Goal: Task Accomplishment & Management: Manage account settings

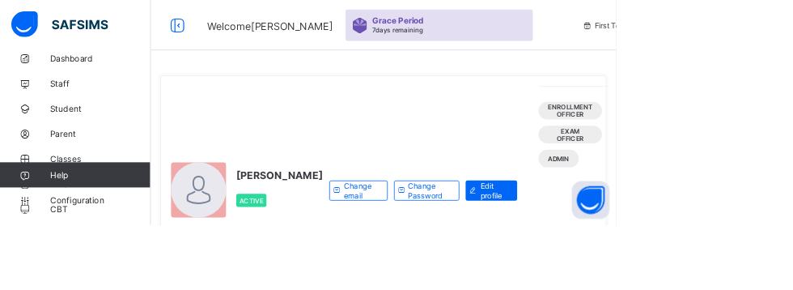
scroll to position [21, 0]
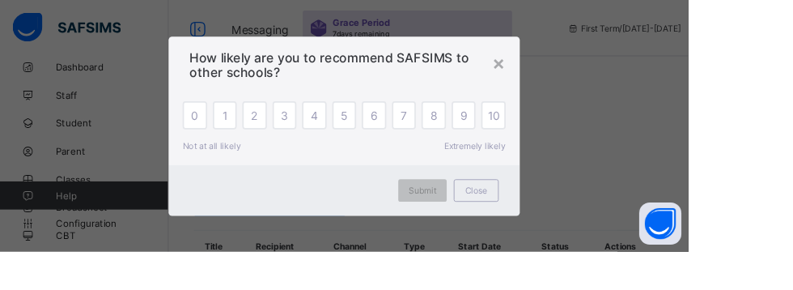
scroll to position [19, 0]
click at [562, 225] on span "Close" at bounding box center [549, 219] width 26 height 12
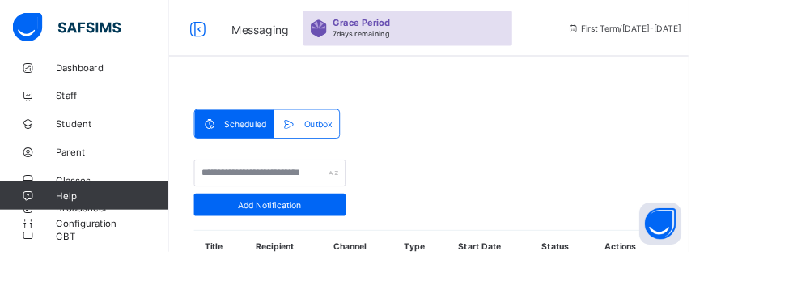
click at [104, 273] on link "Configuration" at bounding box center [96, 257] width 193 height 32
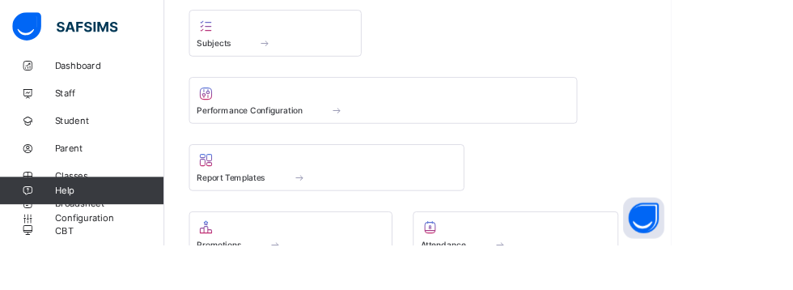
scroll to position [670, 0]
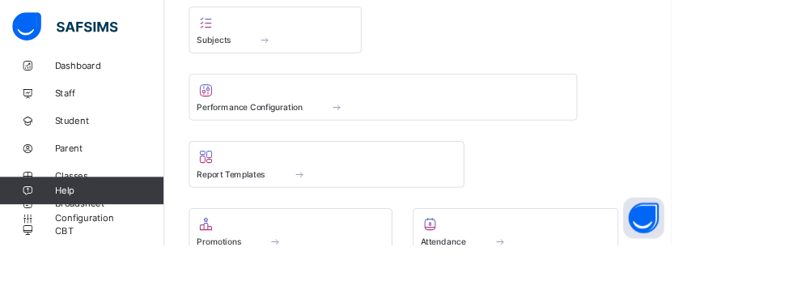
click at [583, 287] on div "Attendance" at bounding box center [609, 285] width 225 height 14
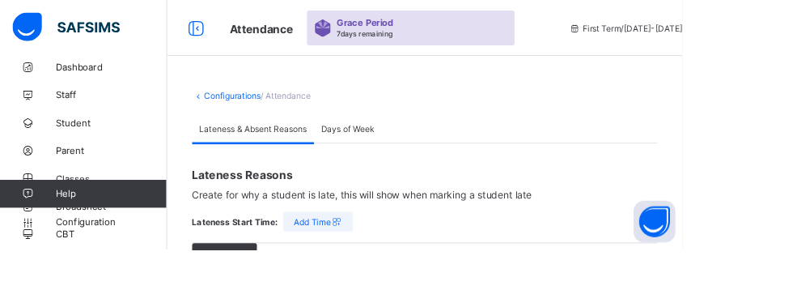
click at [350, 107] on span "/ Attendance" at bounding box center [332, 111] width 58 height 12
click at [359, 105] on span "/ Attendance" at bounding box center [332, 111] width 58 height 12
click at [792, 142] on html "Attendance Grace Period 7 days remaining First Term / 2025-2026 HABIBA ALIYU bi…" at bounding box center [396, 276] width 793 height 553
click at [231, 22] on icon at bounding box center [228, 32] width 28 height 23
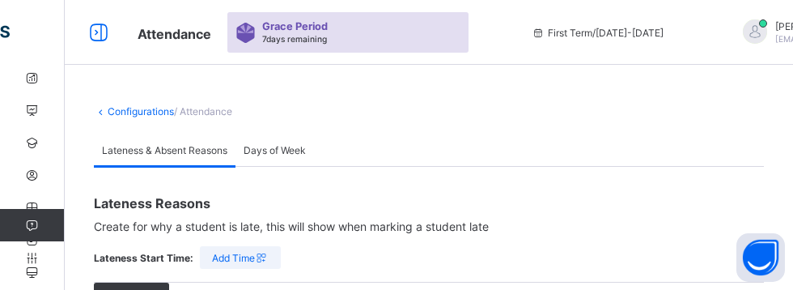
click at [112, 38] on icon at bounding box center [99, 32] width 28 height 23
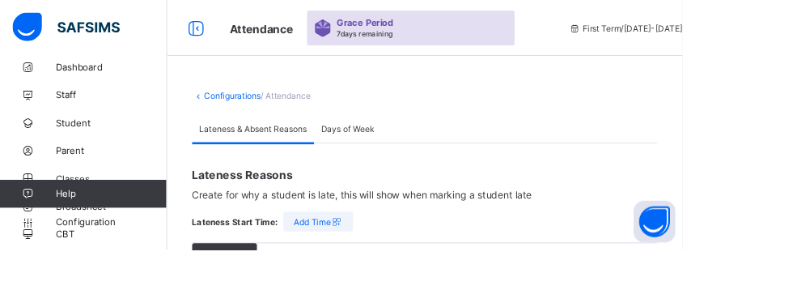
click at [337, 111] on span "/ Attendance" at bounding box center [332, 111] width 58 height 12
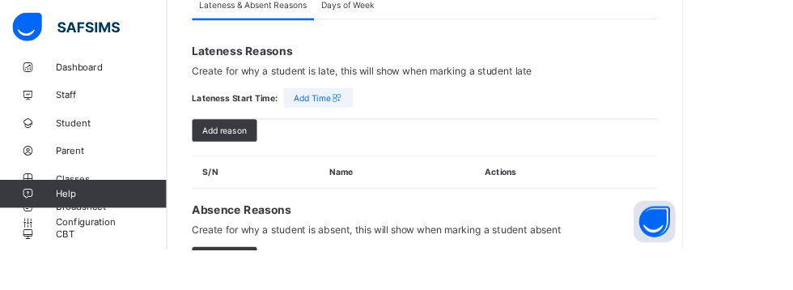
scroll to position [142, 0]
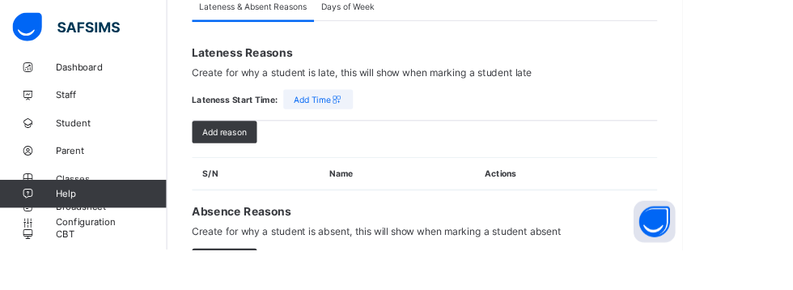
click at [418, 189] on th "Name" at bounding box center [461, 202] width 181 height 37
click at [395, 197] on th "Name" at bounding box center [461, 202] width 181 height 37
click at [792, 70] on html "Attendance Grace Period 7 days remaining First Term / 2025-2026 HABIBA ALIYU bi…" at bounding box center [396, 134] width 793 height 553
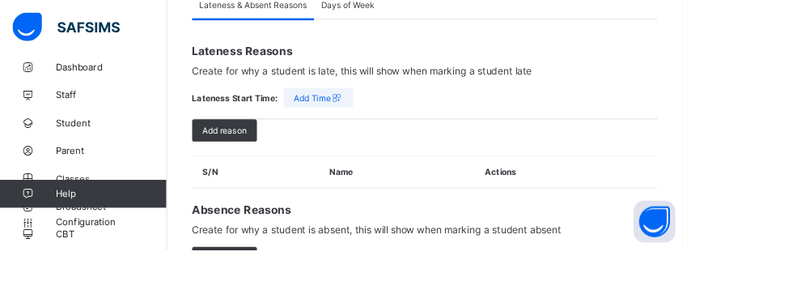
scroll to position [136, 0]
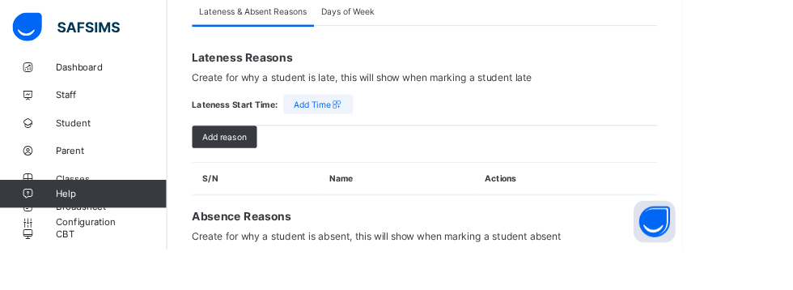
click at [265, 157] on span "Add reason" at bounding box center [260, 160] width 51 height 12
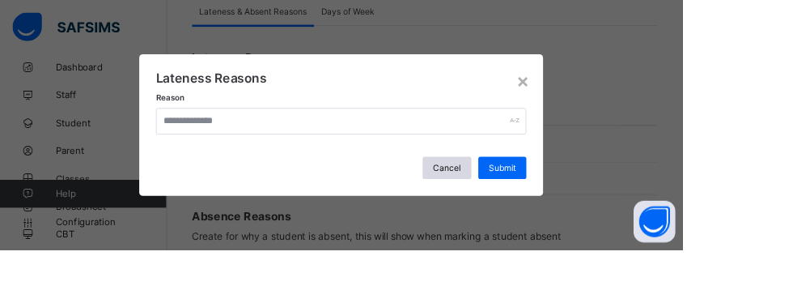
click at [548, 208] on div "Cancel" at bounding box center [519, 195] width 57 height 26
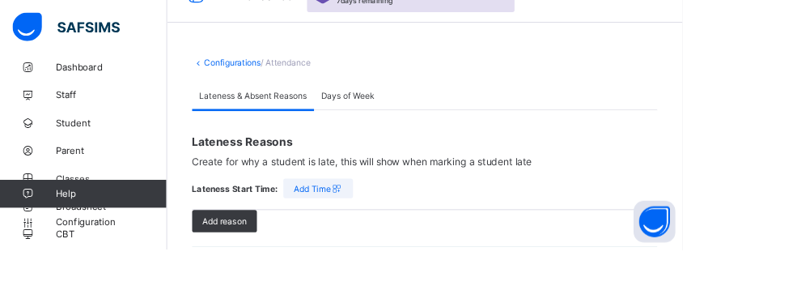
scroll to position [0, 0]
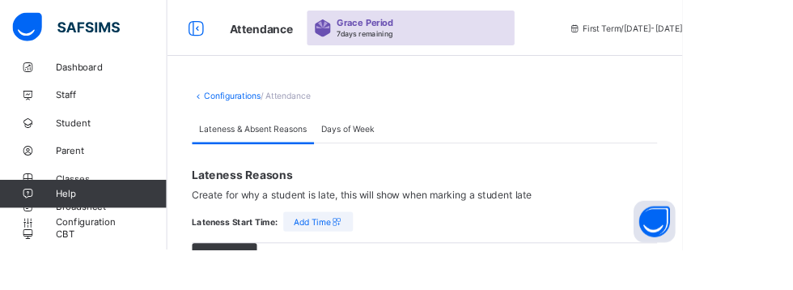
click at [107, 209] on span "Classes" at bounding box center [129, 207] width 129 height 13
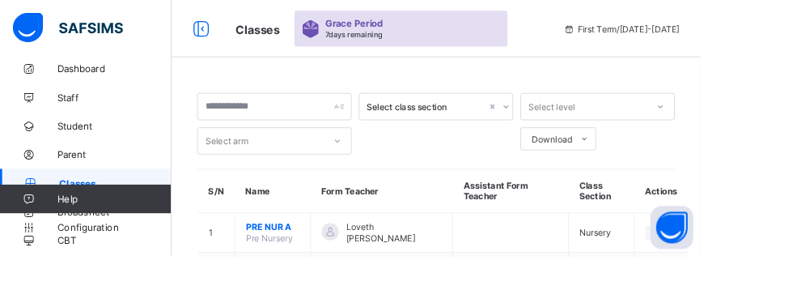
scroll to position [44, 0]
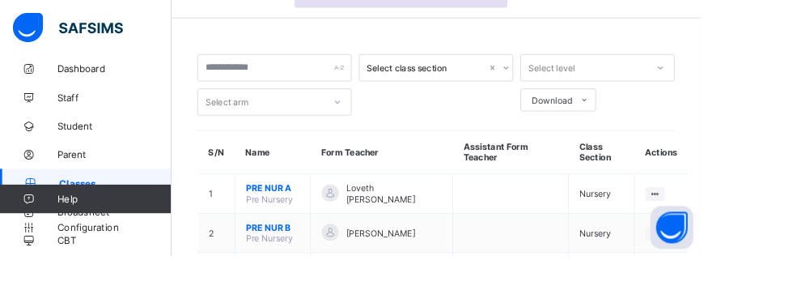
click at [0, 0] on ul "View Class Assign form Teacher" at bounding box center [0, 0] width 0 height 0
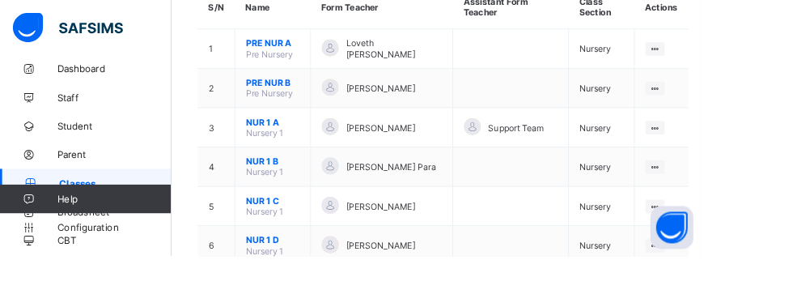
scroll to position [234, 0]
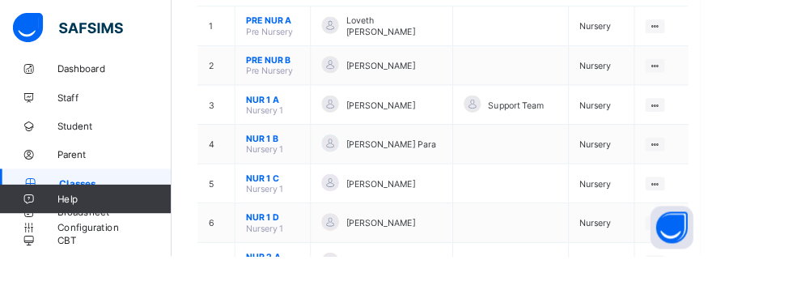
click at [0, 0] on ul "View Class Assign form Teacher" at bounding box center [0, 0] width 0 height 0
click at [0, 0] on div "View Class" at bounding box center [0, 0] width 0 height 0
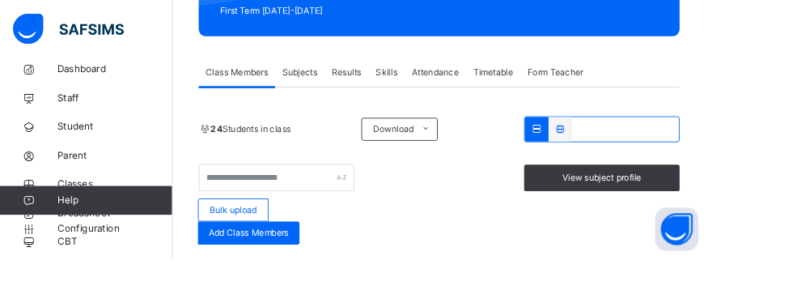
scroll to position [238, 0]
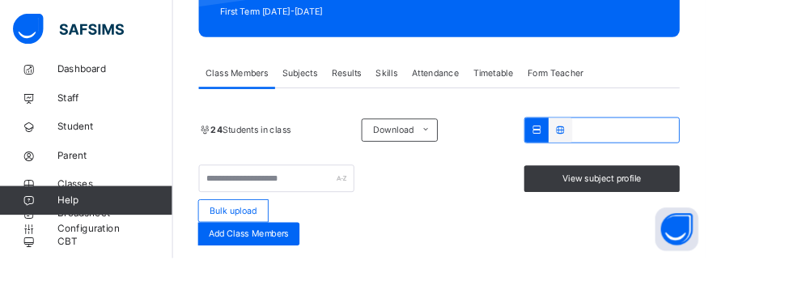
click at [498, 77] on span "Attendance" at bounding box center [489, 82] width 53 height 15
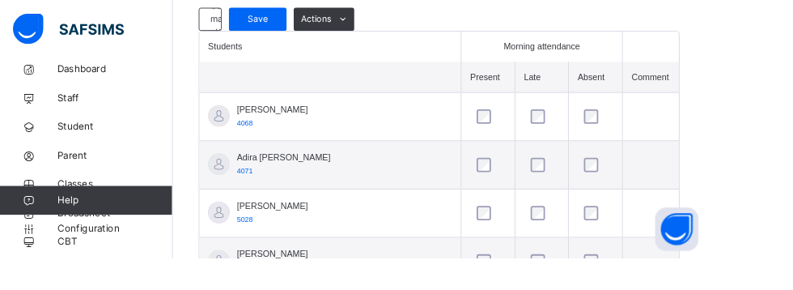
scroll to position [445, 0]
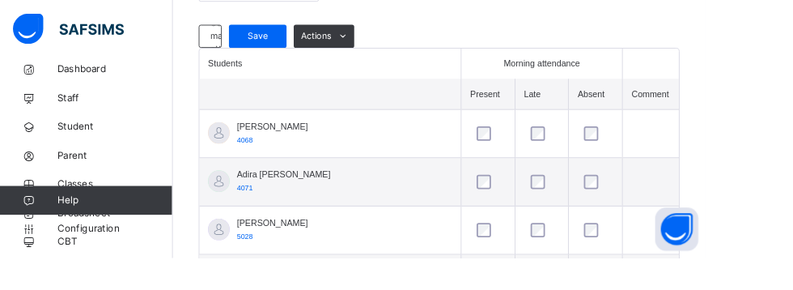
click at [346, 147] on span "[PERSON_NAME]" at bounding box center [306, 141] width 80 height 15
click at [275, 156] on span "4068" at bounding box center [275, 156] width 18 height 9
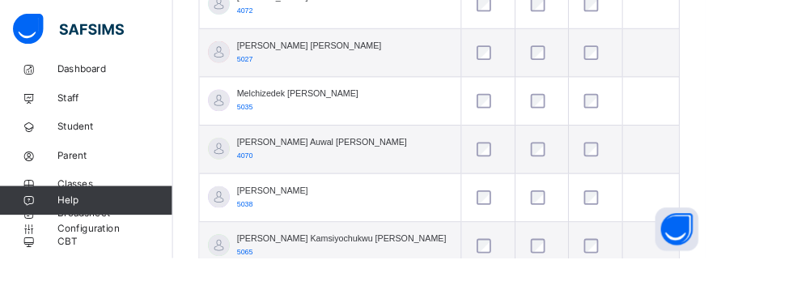
scroll to position [1520, 0]
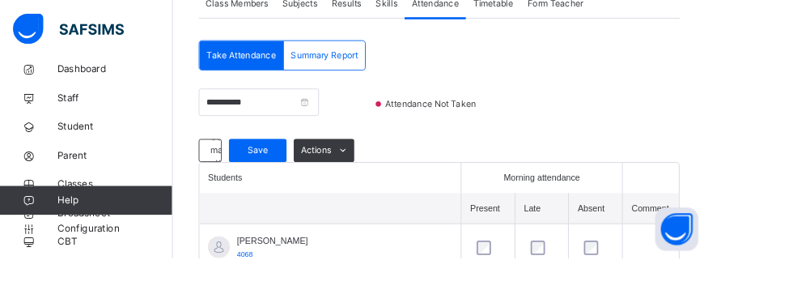
scroll to position [319, 0]
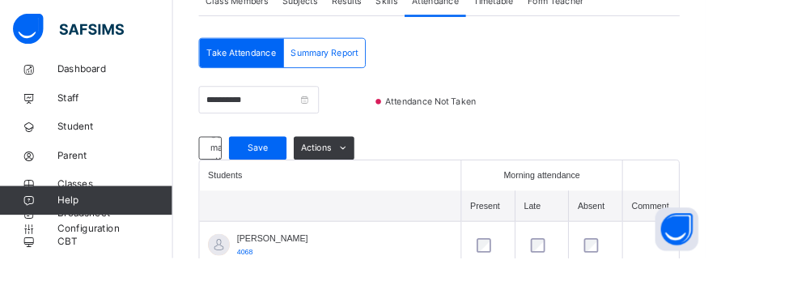
click at [375, 166] on span at bounding box center [385, 167] width 26 height 26
click at [303, 286] on div "Adamu Bappah Gololo 4068" at bounding box center [306, 275] width 80 height 29
click at [245, 288] on div "Adamu Bappah Gololo 4068" at bounding box center [290, 275] width 112 height 29
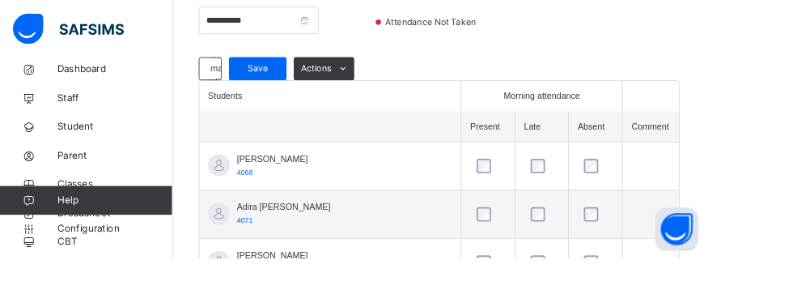
scroll to position [429, 0]
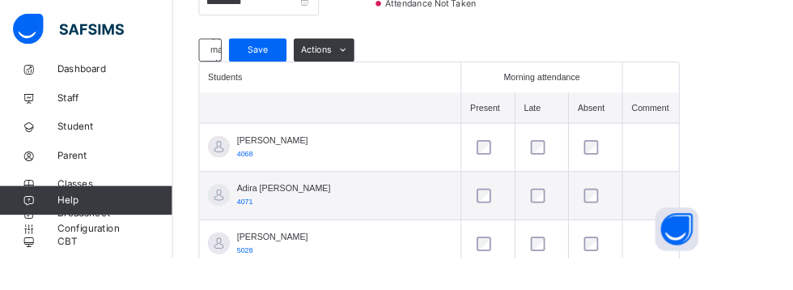
click at [237, 217] on div at bounding box center [246, 219] width 24 height 24
click at [278, 227] on span "4071" at bounding box center [275, 227] width 18 height 9
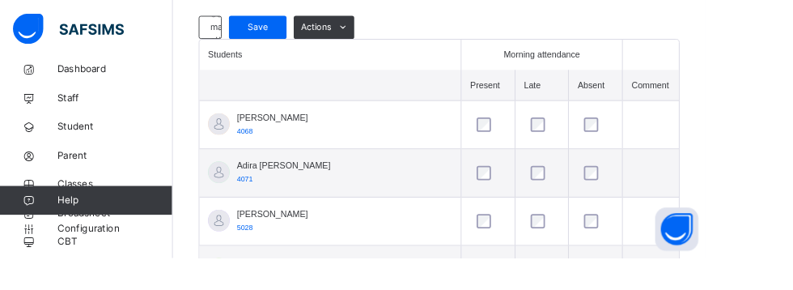
scroll to position [421, 0]
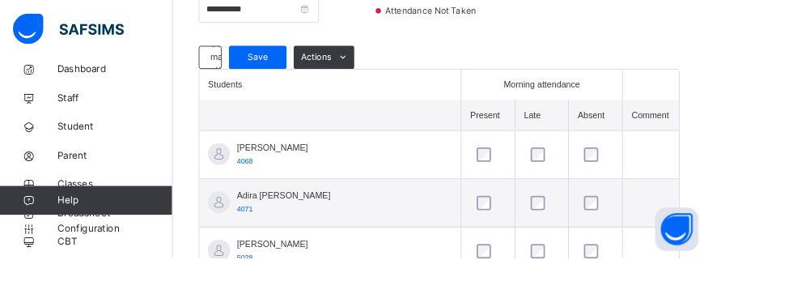
click at [717, 126] on th "Comment" at bounding box center [731, 129] width 63 height 35
click at [739, 130] on th "Comment" at bounding box center [731, 129] width 63 height 35
click at [745, 126] on th "Comment" at bounding box center [731, 129] width 63 height 35
click at [725, 171] on td at bounding box center [731, 174] width 63 height 54
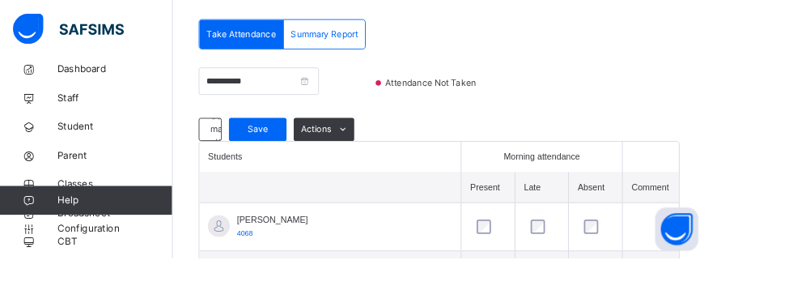
scroll to position [341, 0]
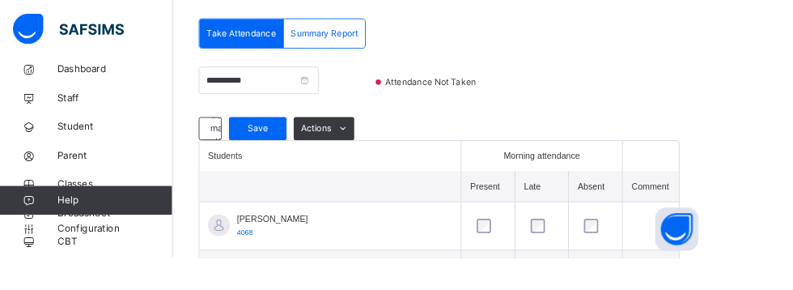
click at [736, 204] on th "Comment" at bounding box center [731, 210] width 63 height 35
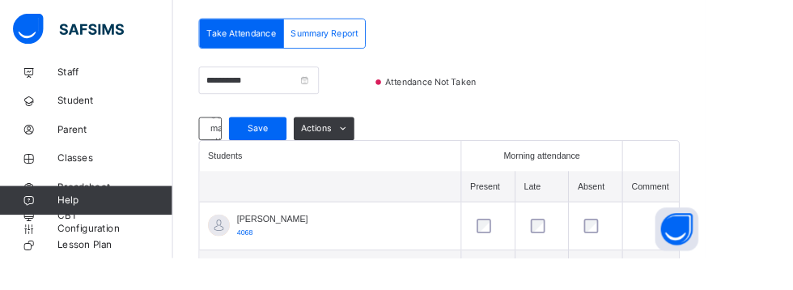
scroll to position [54, 0]
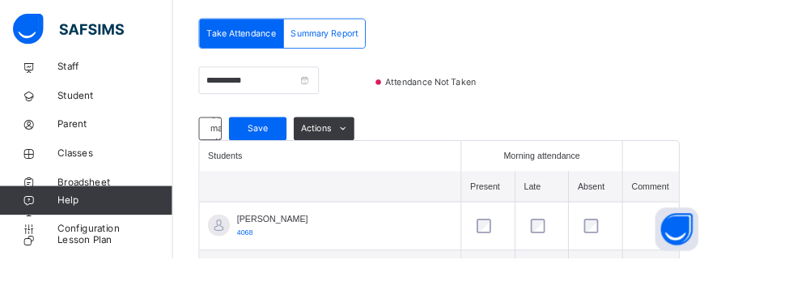
click at [130, 265] on span "Configuration" at bounding box center [129, 257] width 129 height 16
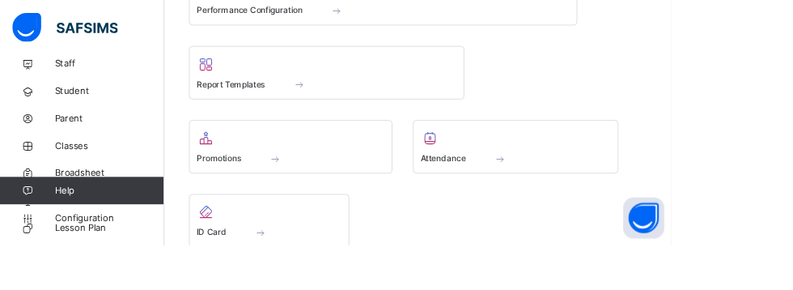
scroll to position [872, 0]
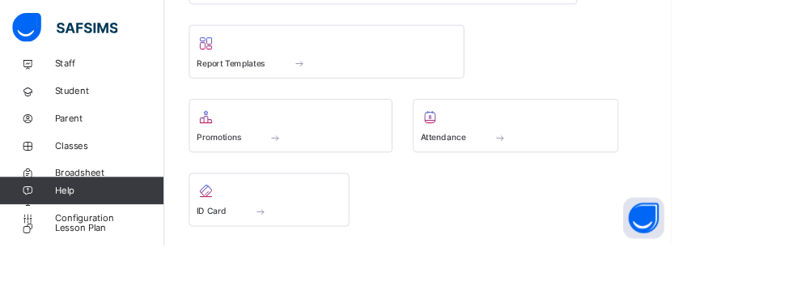
click at [295, 235] on div at bounding box center [318, 225] width 172 height 24
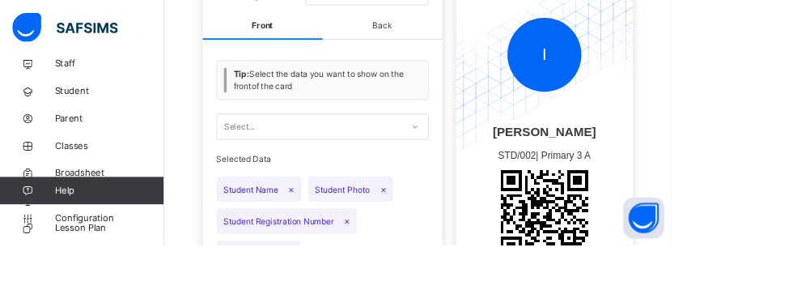
scroll to position [238, 0]
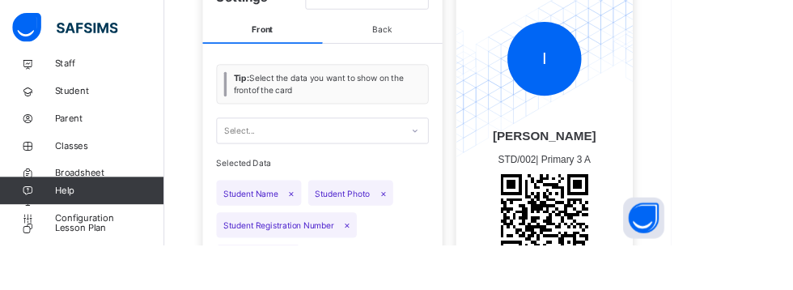
click at [460, 40] on span "Back" at bounding box center [452, 35] width 142 height 32
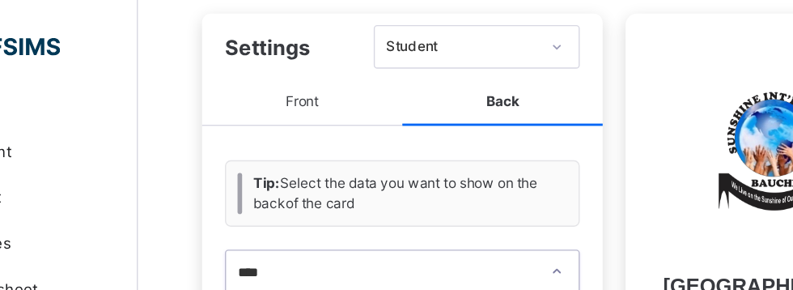
scroll to position [201, 0]
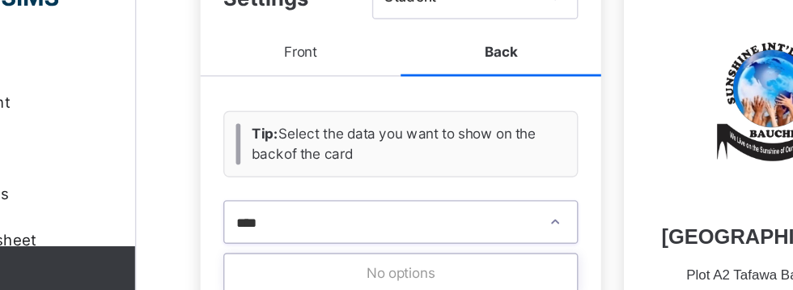
type input "****"
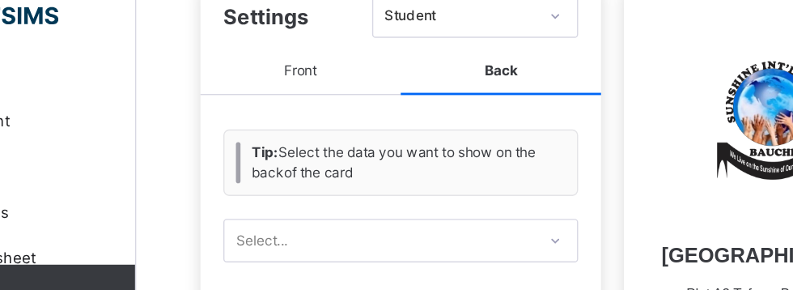
click at [303, 81] on span "Front" at bounding box center [311, 73] width 142 height 32
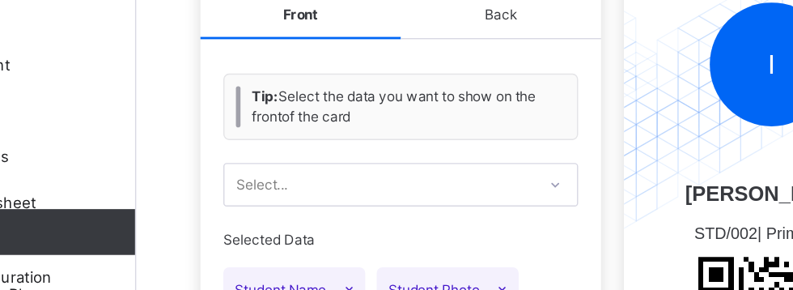
click at [504, 289] on div "Selected Data Student Name × Student Photo × Student Registration Number × Stud…" at bounding box center [381, 289] width 251 height 149
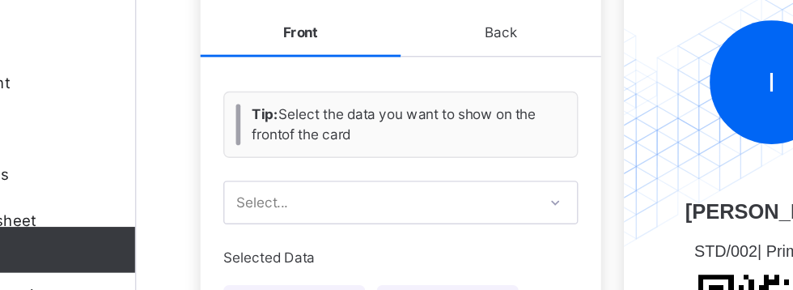
scroll to position [0, 0]
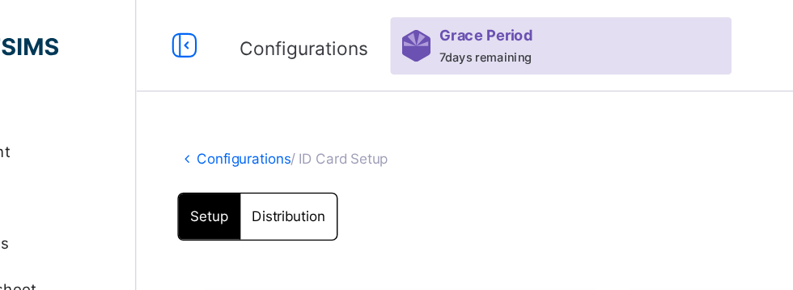
click at [240, 115] on link "Configurations" at bounding box center [270, 112] width 66 height 12
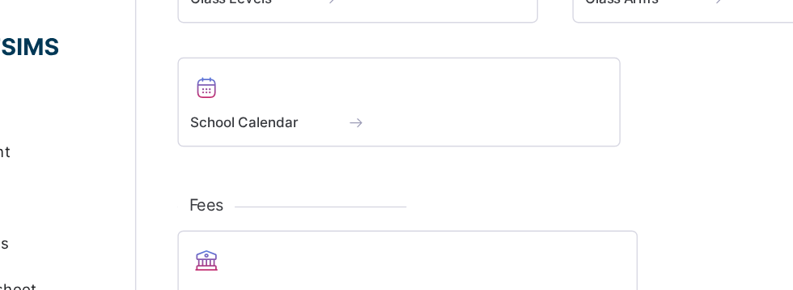
scroll to position [336, 0]
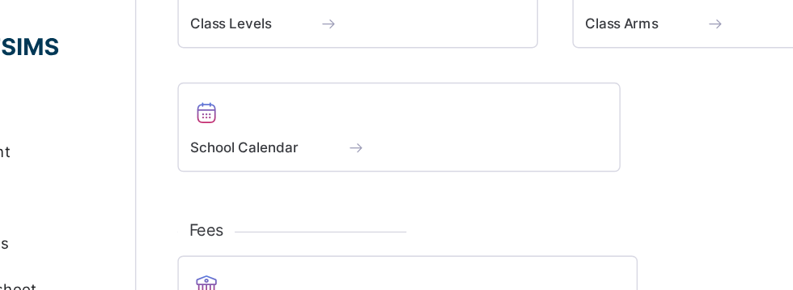
click at [358, 106] on span at bounding box center [379, 103] width 77 height 17
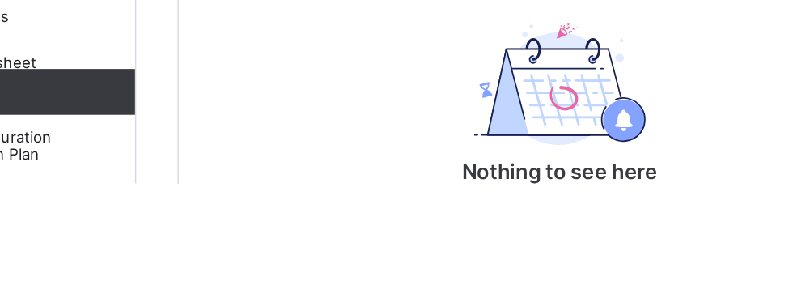
scroll to position [155, 0]
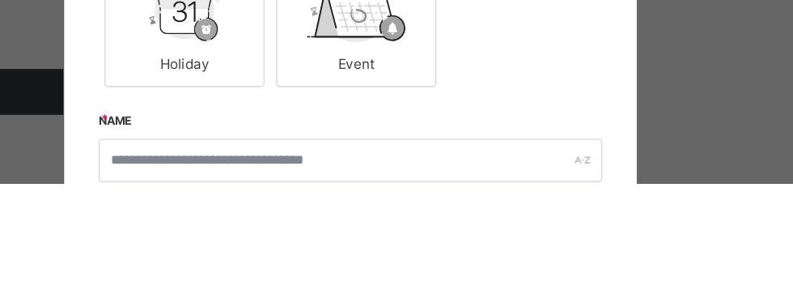
scroll to position [0, 0]
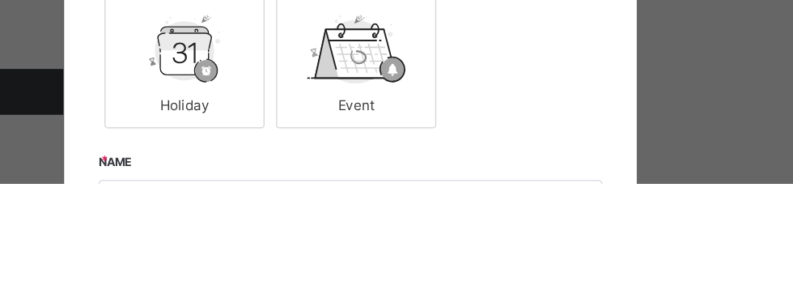
click at [223, 235] on div "**********" at bounding box center [396, 145] width 793 height 290
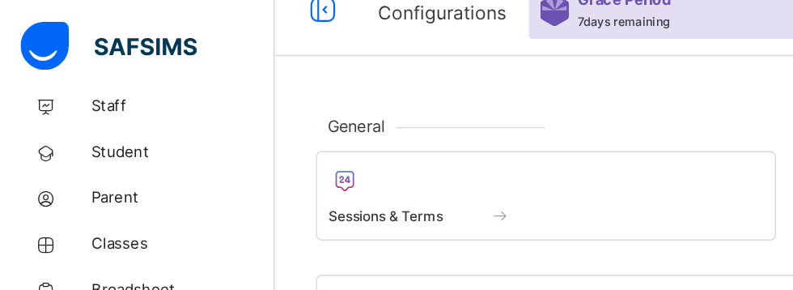
scroll to position [11, 0]
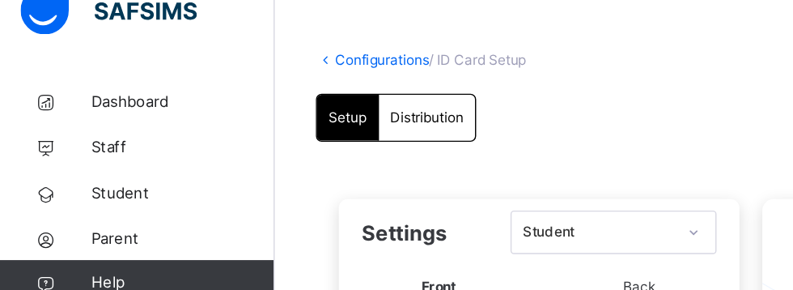
click at [86, 90] on span "Dashboard" at bounding box center [129, 97] width 129 height 16
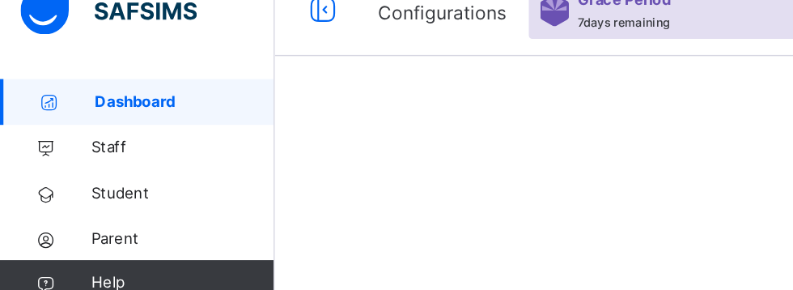
scroll to position [7, 0]
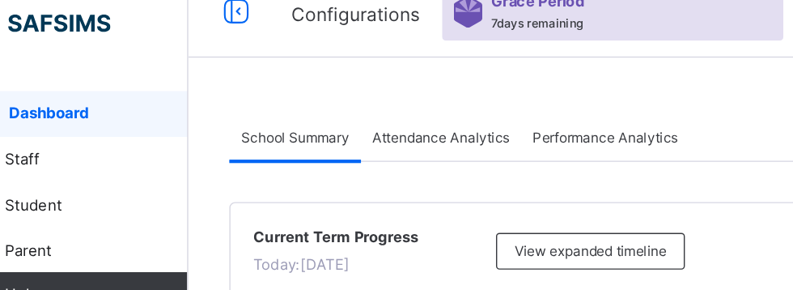
click at [380, 115] on span "Attendance Analytics" at bounding box center [372, 114] width 97 height 15
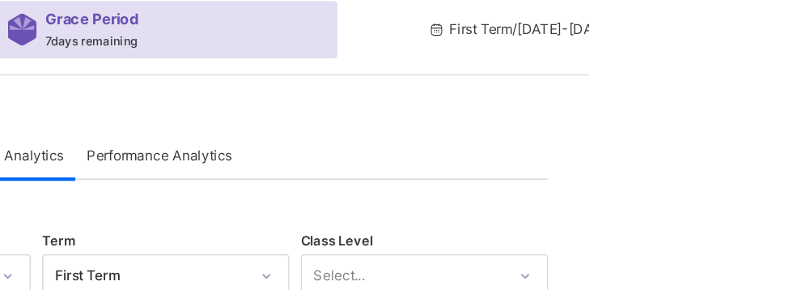
scroll to position [0, 0]
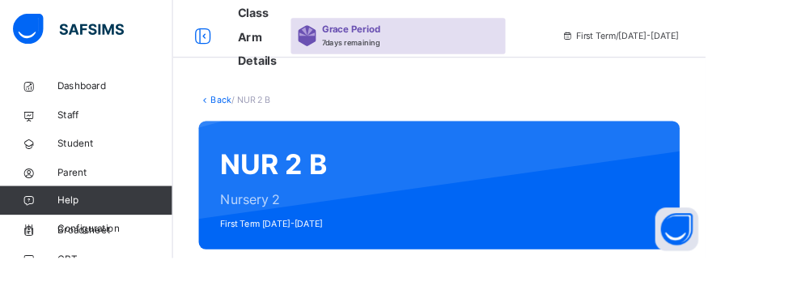
click at [91, 275] on link "CBT" at bounding box center [97, 291] width 194 height 32
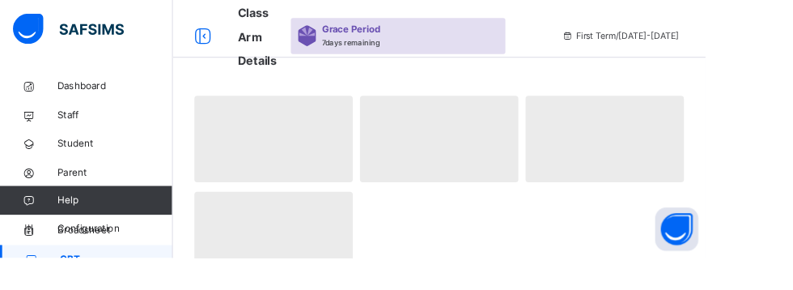
scroll to position [54, 0]
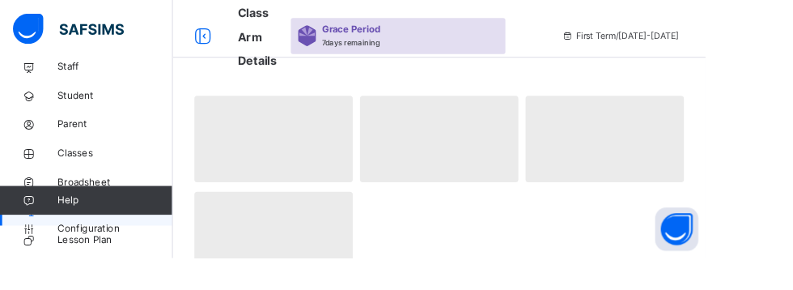
click at [104, 171] on span "Classes" at bounding box center [129, 172] width 129 height 16
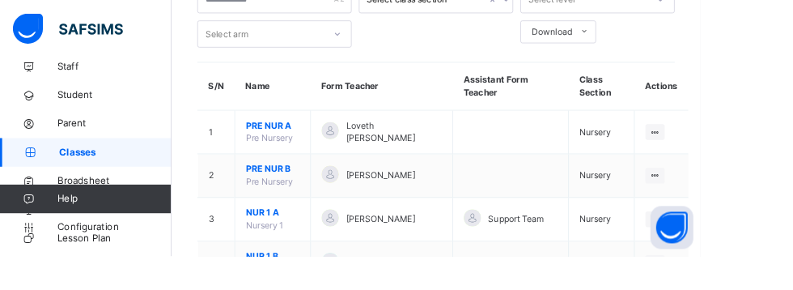
scroll to position [123, 0]
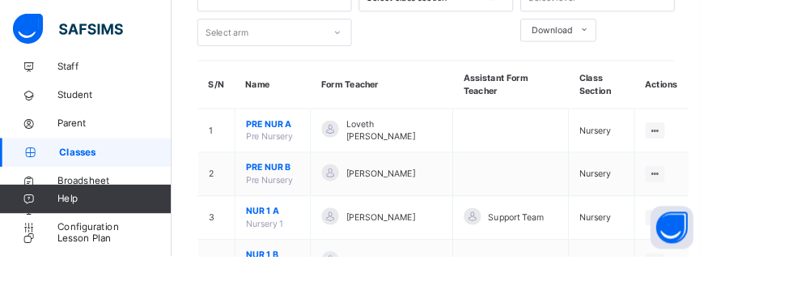
click at [735, 192] on icon at bounding box center [742, 196] width 14 height 12
click at [0, 0] on ul "View Class Assign form Teacher" at bounding box center [0, 0] width 0 height 0
click at [0, 0] on div "View Class" at bounding box center [0, 0] width 0 height 0
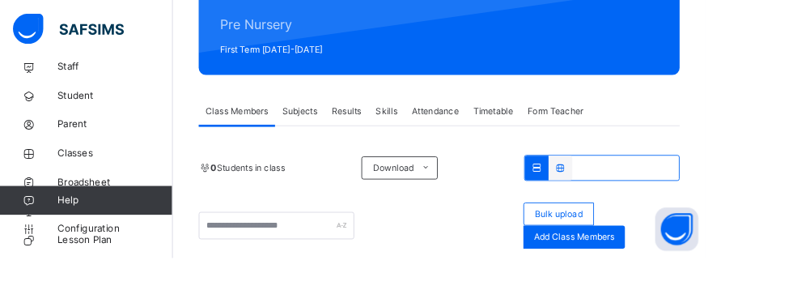
scroll to position [66, 0]
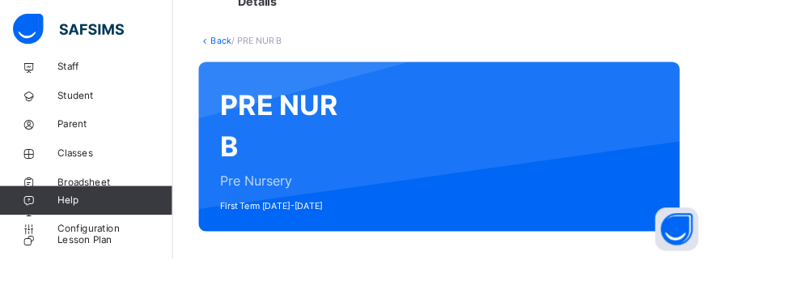
click at [236, 108] on div "PRE NUR B Pre Nursery First Term 2025-2026" at bounding box center [493, 165] width 541 height 190
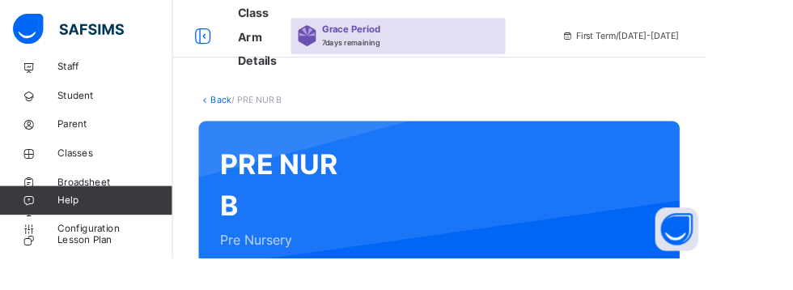
click at [73, 181] on link "Classes" at bounding box center [97, 172] width 194 height 32
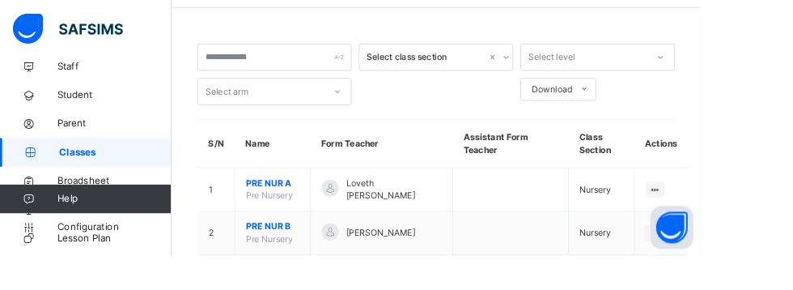
scroll to position [67, 0]
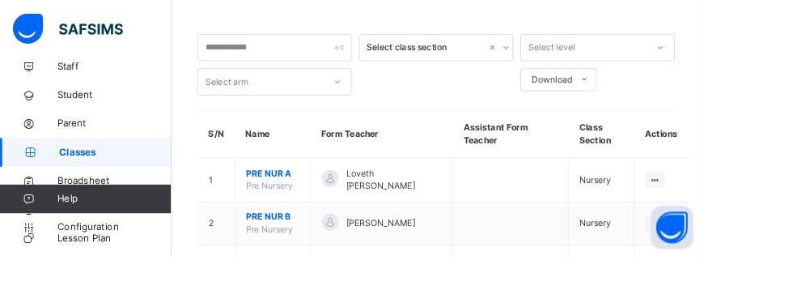
click at [735, 198] on icon at bounding box center [742, 203] width 14 height 12
click at [0, 0] on div "View Class" at bounding box center [0, 0] width 0 height 0
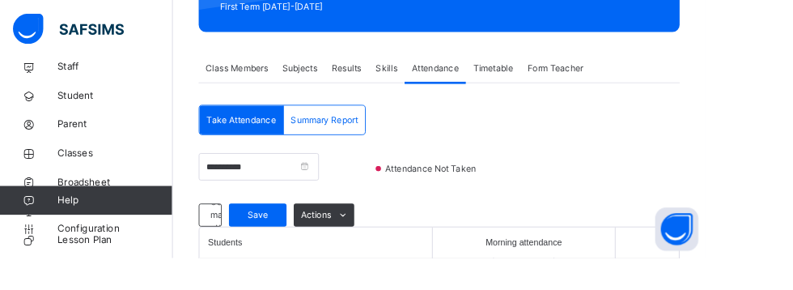
scroll to position [289, 0]
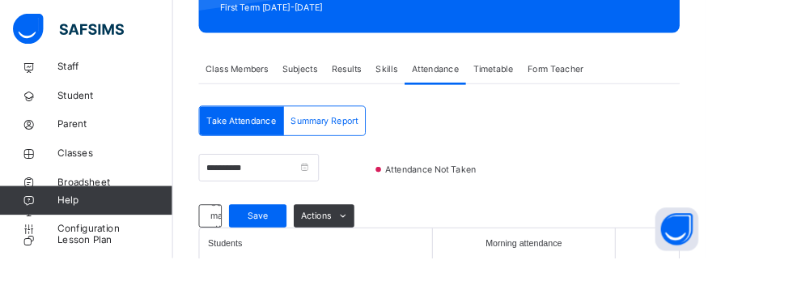
click at [327, 78] on span "Subjects" at bounding box center [337, 77] width 40 height 15
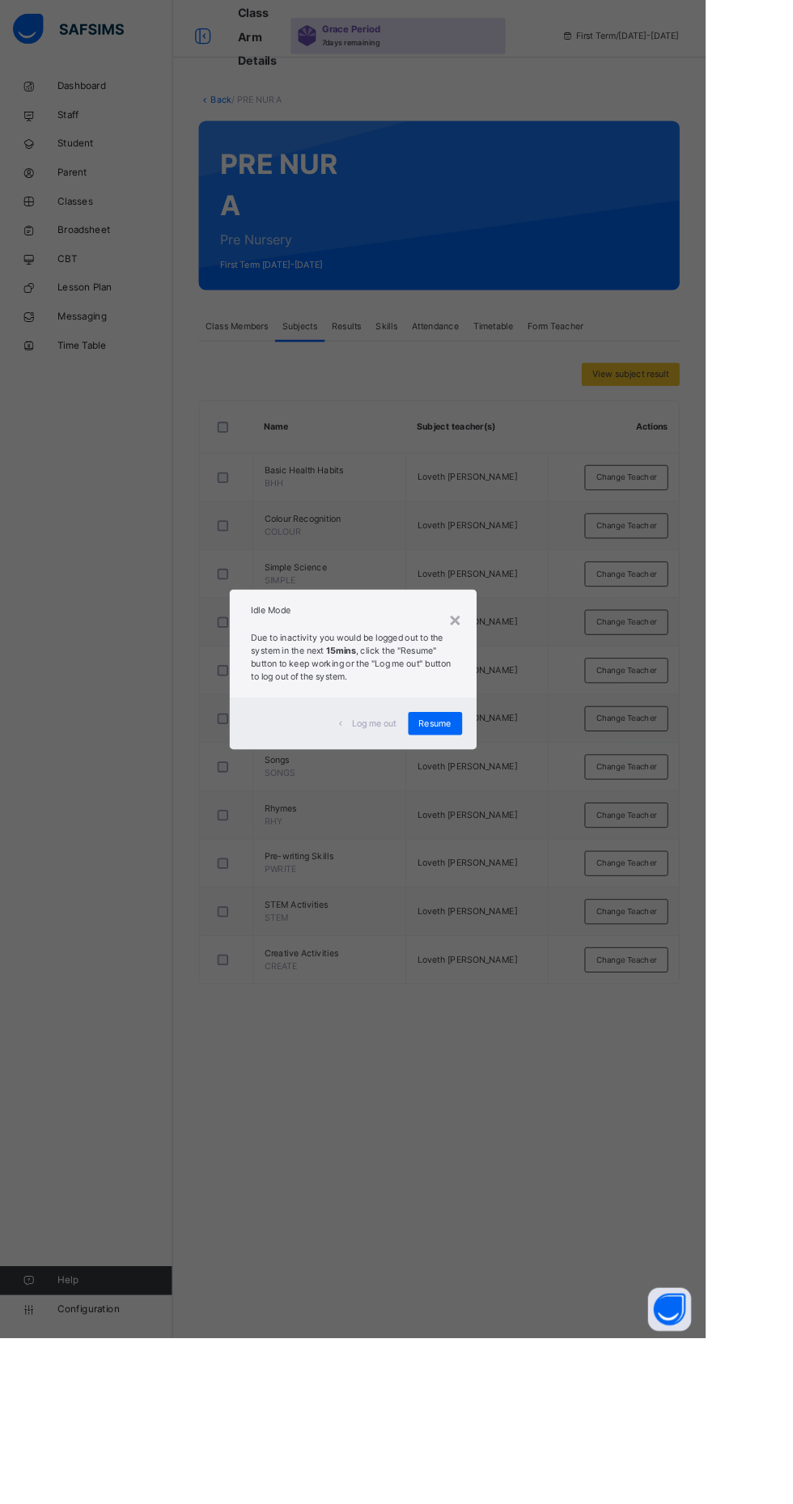
scroll to position [0, 0]
click at [190, 289] on div "× Idle Mode Due to inactivity you would be logged out to the system in the next…" at bounding box center [396, 752] width 793 height 1504
click at [507, 289] on span "Resume" at bounding box center [489, 813] width 36 height 15
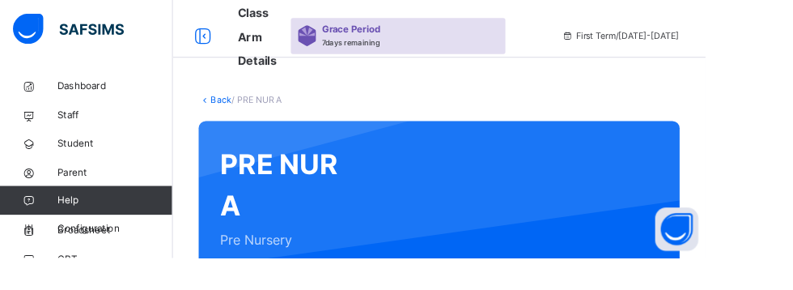
click at [83, 228] on span "Classes" at bounding box center [129, 226] width 129 height 16
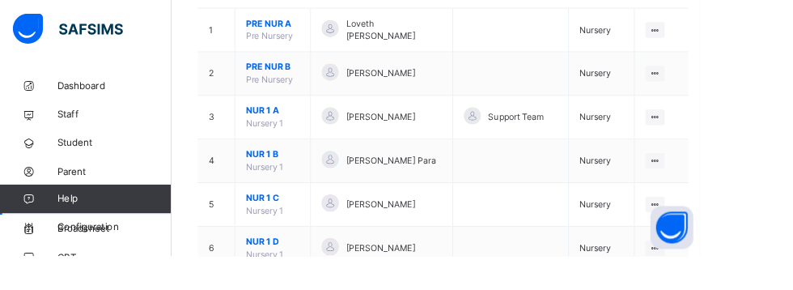
scroll to position [256, 0]
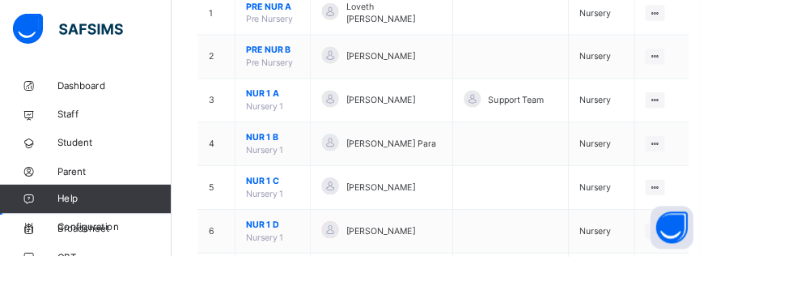
click at [0, 0] on div "View Class" at bounding box center [0, 0] width 0 height 0
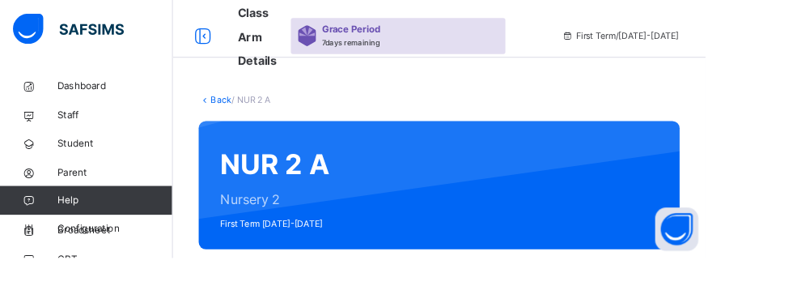
click at [239, 112] on link "Back" at bounding box center [248, 112] width 23 height 12
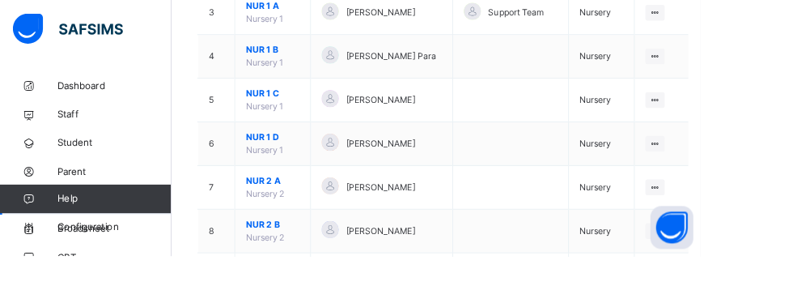
scroll to position [355, 0]
click at [0, 0] on ul "View Class Assign form Teacher" at bounding box center [0, 0] width 0 height 0
click at [0, 0] on li "View Class" at bounding box center [0, 0] width 0 height 0
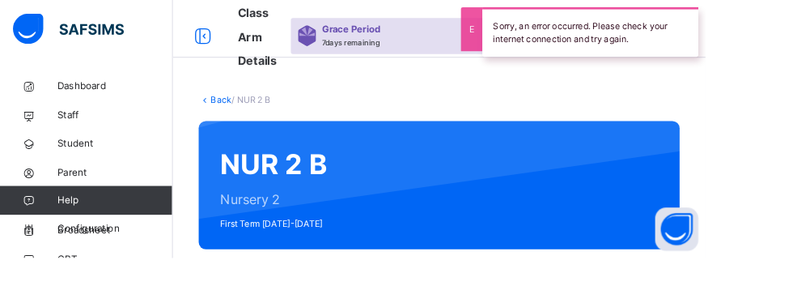
click at [242, 112] on link "Back" at bounding box center [248, 112] width 23 height 12
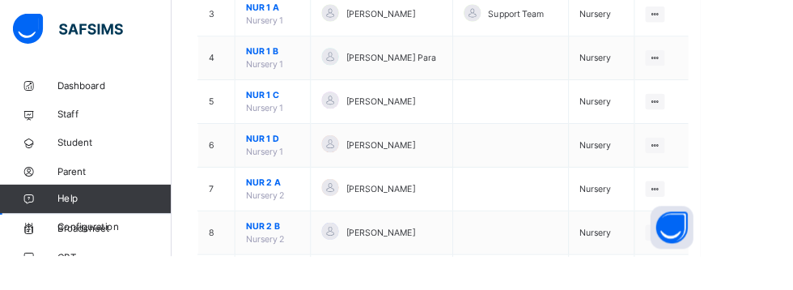
scroll to position [355, 0]
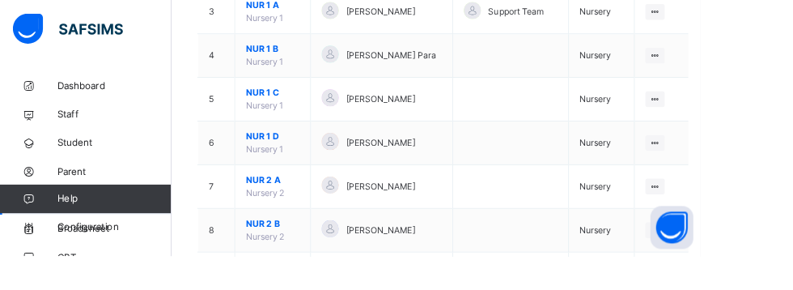
click at [0, 0] on ul "View Class Assign form Teacher" at bounding box center [0, 0] width 0 height 0
click at [0, 0] on div "View Class" at bounding box center [0, 0] width 0 height 0
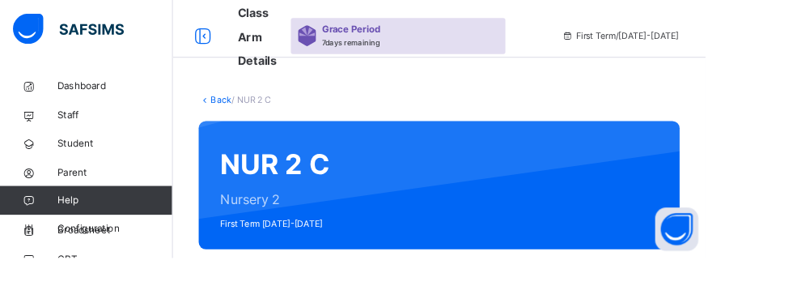
click at [242, 112] on link "Back" at bounding box center [248, 112] width 23 height 12
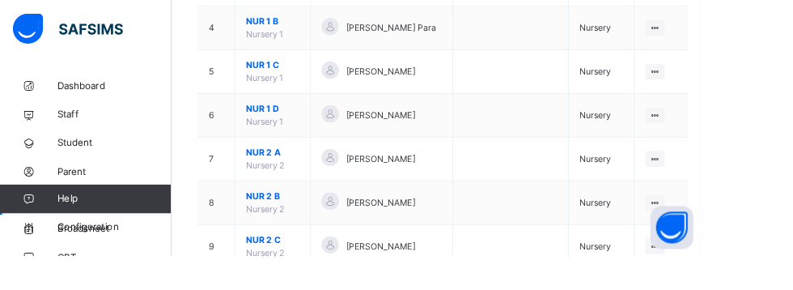
scroll to position [388, 0]
click at [0, 0] on div "View Class" at bounding box center [0, 0] width 0 height 0
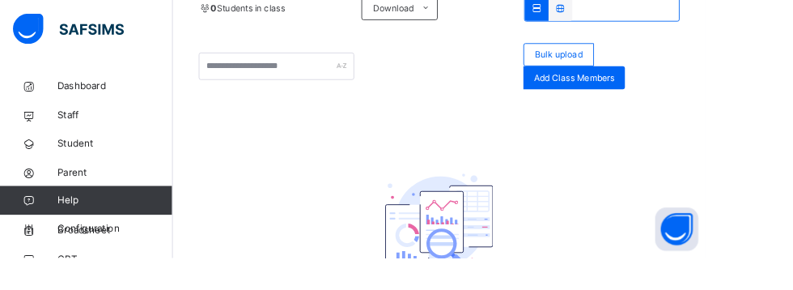
scroll to position [371, 0]
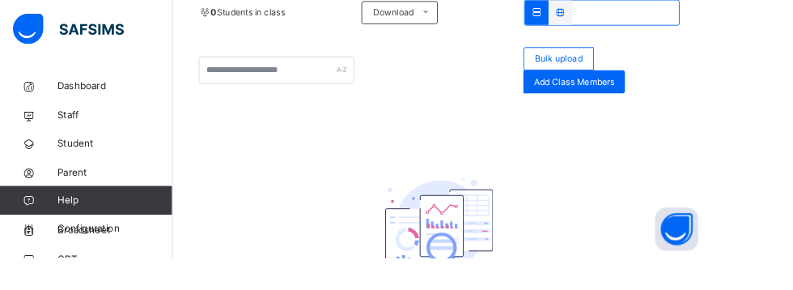
click at [87, 265] on span "Configuration" at bounding box center [129, 257] width 129 height 16
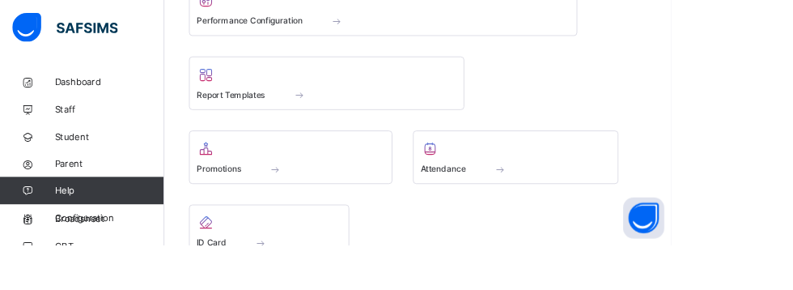
scroll to position [872, 0]
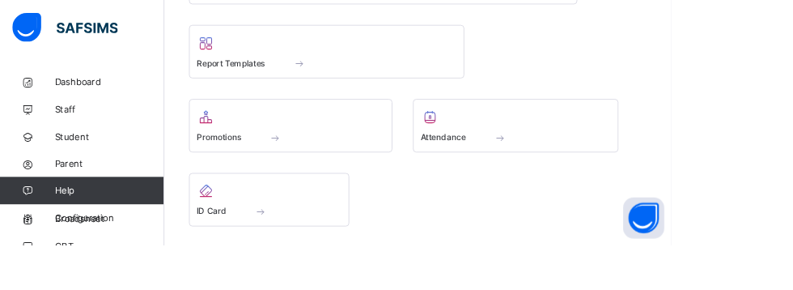
click at [320, 166] on span at bounding box center [325, 162] width 16 height 14
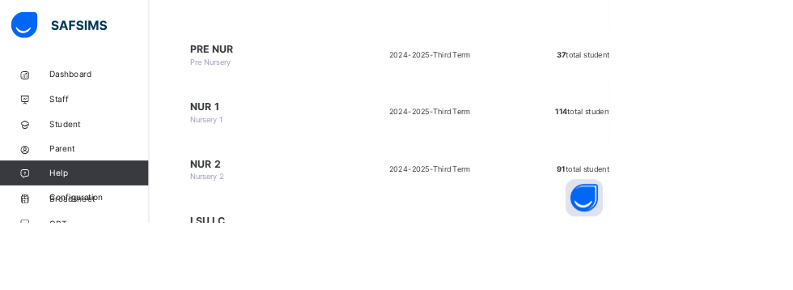
scroll to position [174, 0]
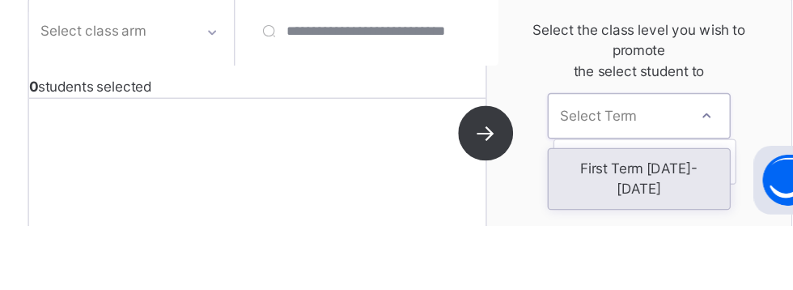
scroll to position [8, 0]
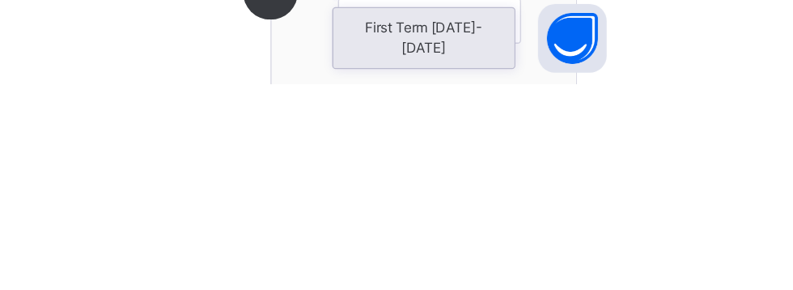
click at [615, 252] on div "First Term [DATE]-[DATE]" at bounding box center [656, 257] width 128 height 42
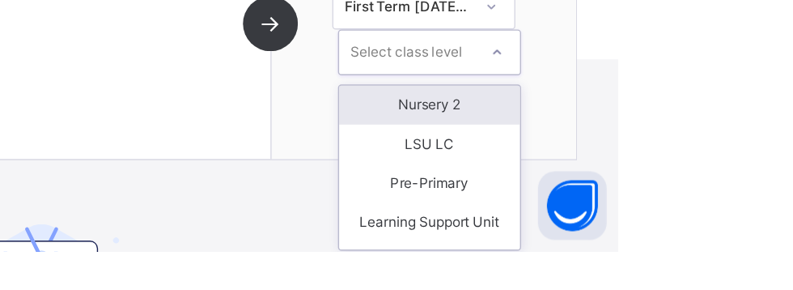
scroll to position [192, 0]
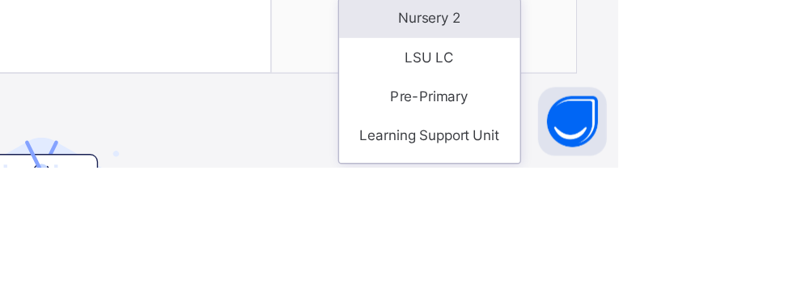
click at [625, 187] on div "Nursery 2" at bounding box center [660, 185] width 128 height 28
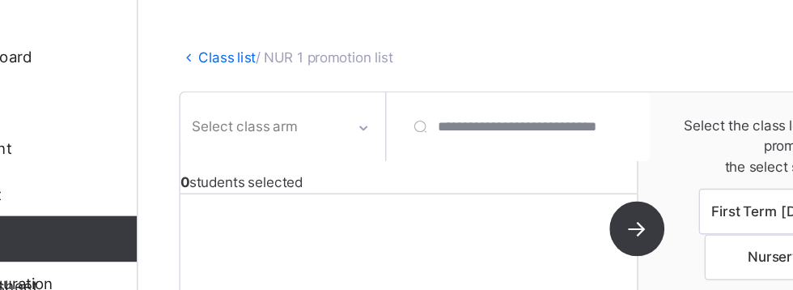
scroll to position [17, 0]
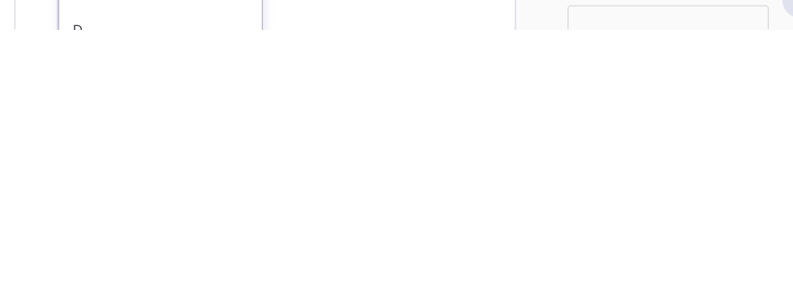
click at [238, 292] on div "D" at bounding box center [296, 291] width 143 height 28
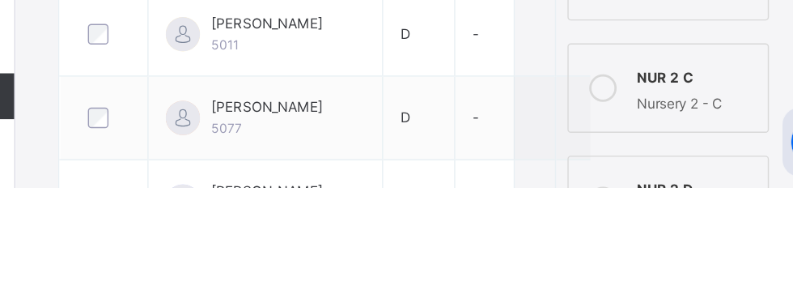
scroll to position [347, 0]
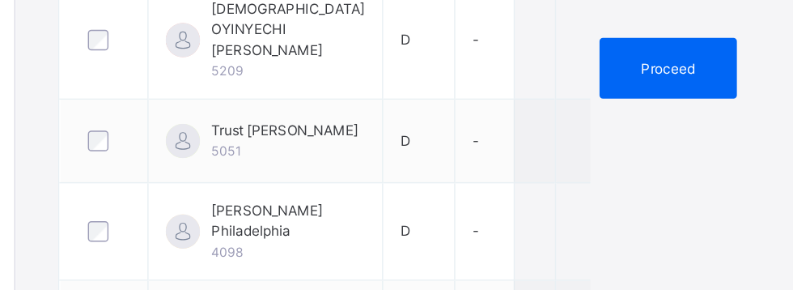
scroll to position [753, 0]
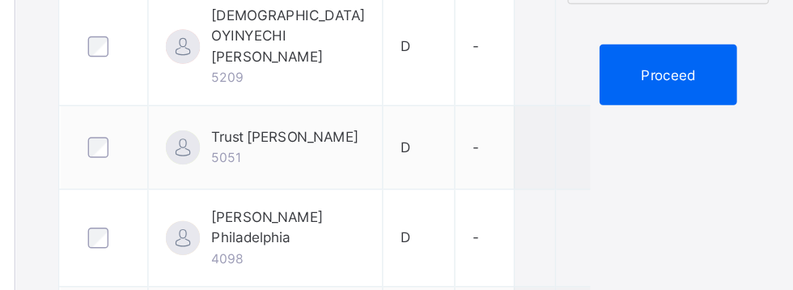
click at [671, 52] on span "Proceed" at bounding box center [655, 53] width 38 height 15
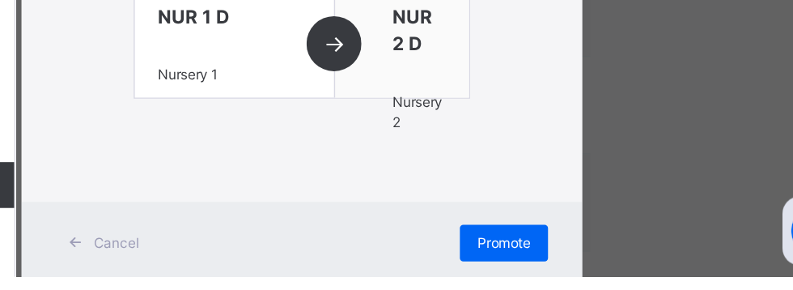
scroll to position [227, 0]
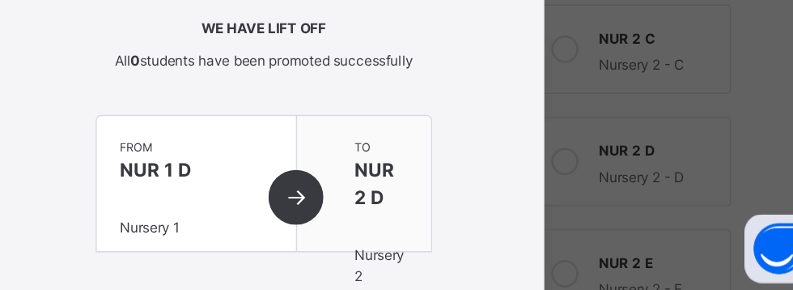
scroll to position [220, 0]
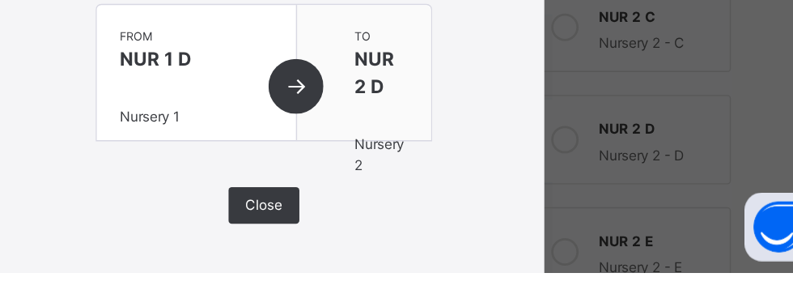
click at [422, 231] on div "Close" at bounding box center [396, 242] width 50 height 26
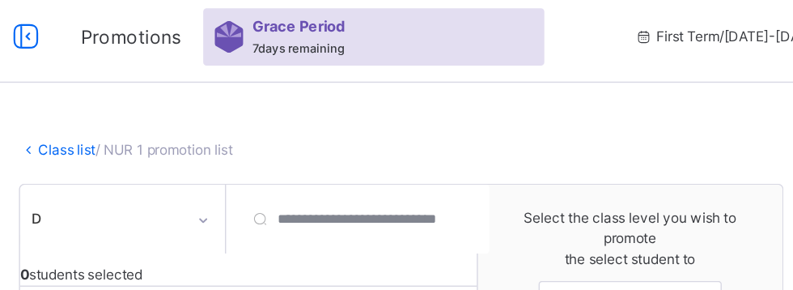
scroll to position [0, 0]
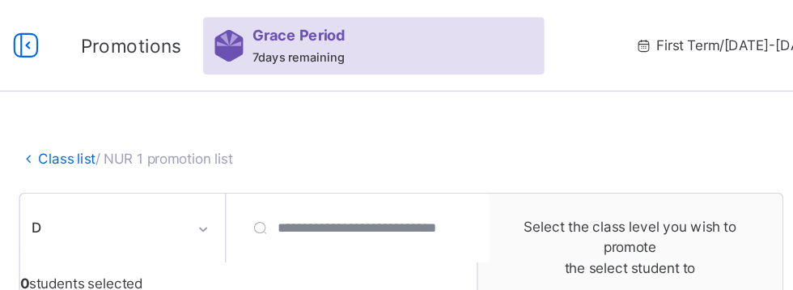
click at [239, 111] on link "Class list" at bounding box center [257, 112] width 40 height 12
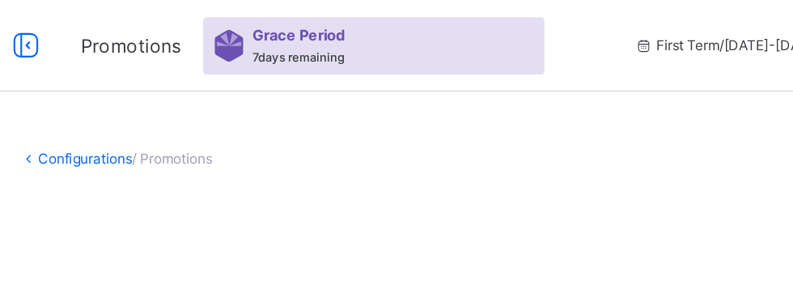
click at [302, 34] on span "Promotions" at bounding box center [302, 32] width 70 height 19
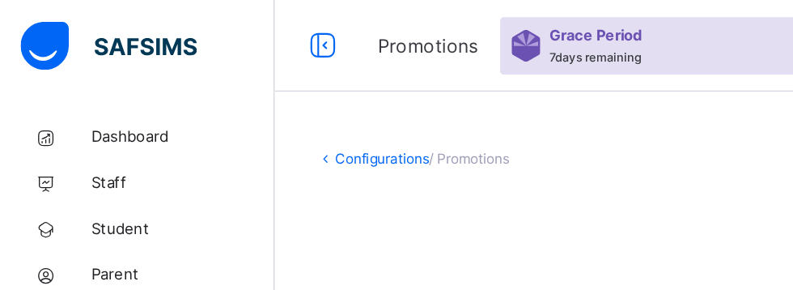
click at [227, 28] on icon at bounding box center [228, 32] width 28 height 29
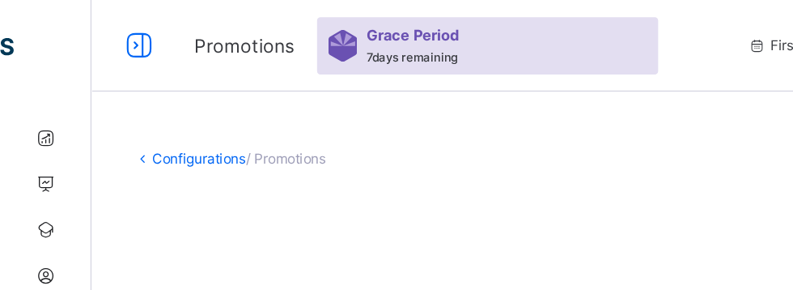
click at [111, 28] on icon at bounding box center [99, 32] width 28 height 29
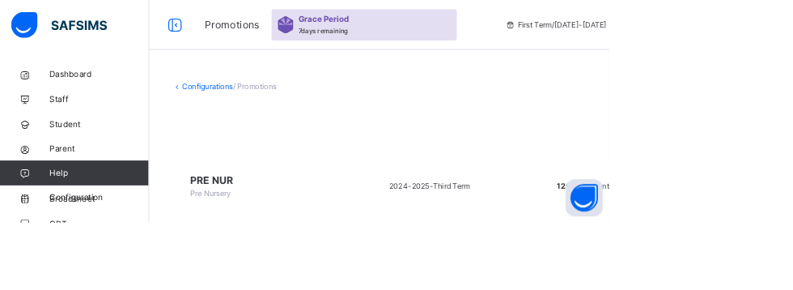
click at [78, 221] on span "Classes" at bounding box center [129, 226] width 129 height 16
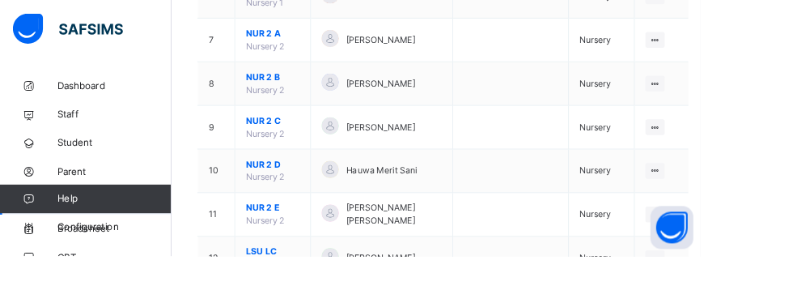
scroll to position [529, 0]
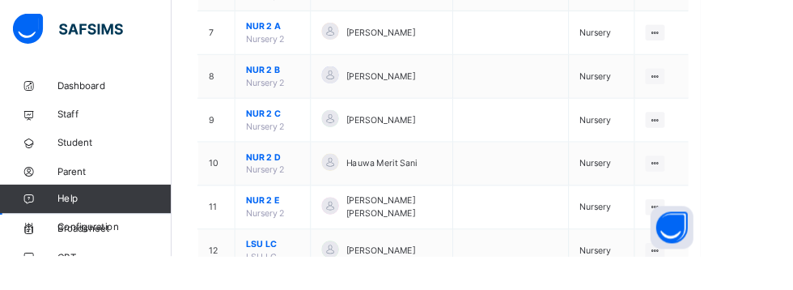
click at [735, 184] on icon at bounding box center [742, 185] width 14 height 12
click at [0, 0] on div "View Class" at bounding box center [0, 0] width 0 height 0
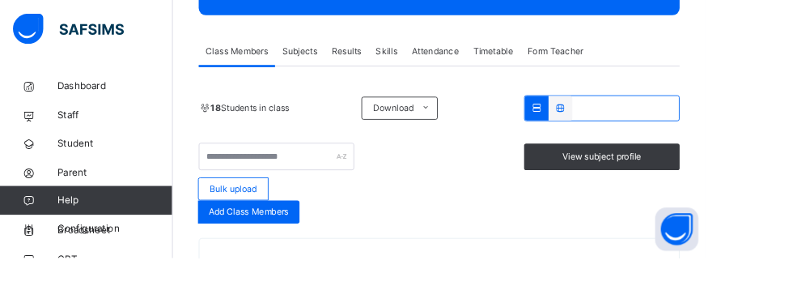
scroll to position [608, 0]
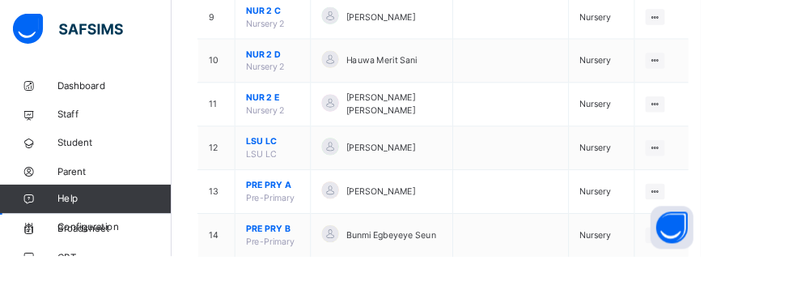
scroll to position [651, 0]
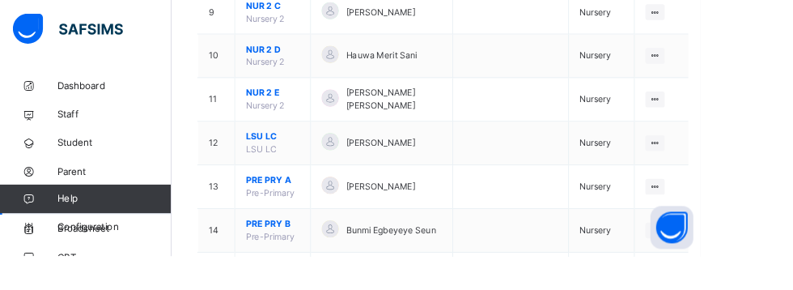
click at [735, 112] on icon at bounding box center [742, 112] width 14 height 12
click at [0, 0] on div "View Class" at bounding box center [0, 0] width 0 height 0
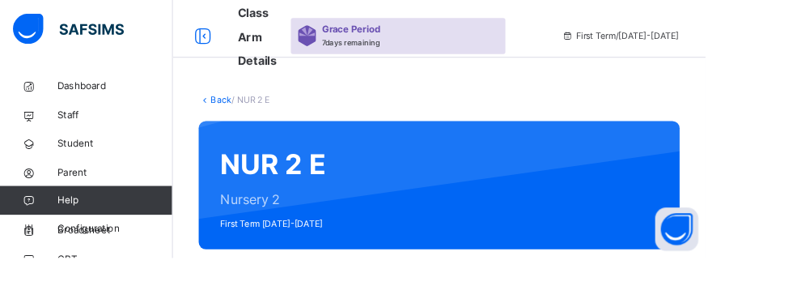
click at [244, 111] on link "Back" at bounding box center [248, 112] width 23 height 12
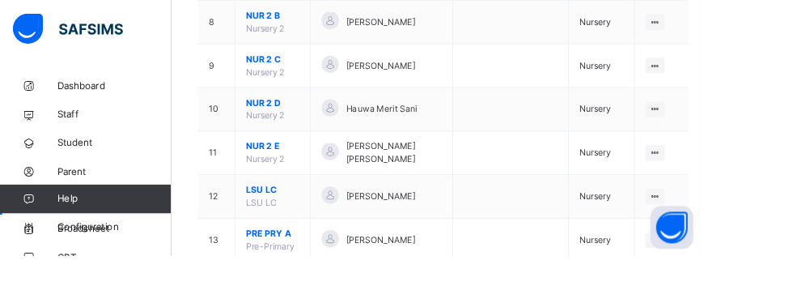
scroll to position [596, 0]
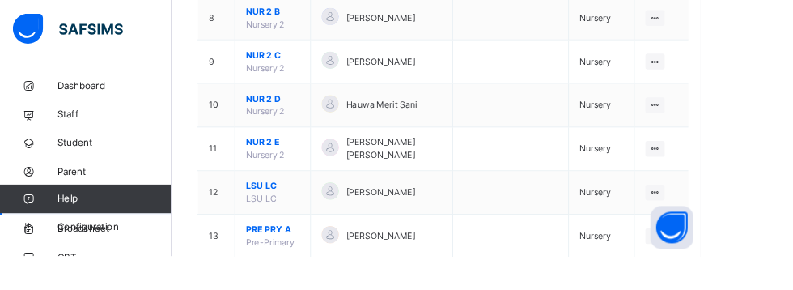
click at [734, 268] on div at bounding box center [742, 267] width 22 height 18
click at [0, 0] on div "View Class" at bounding box center [0, 0] width 0 height 0
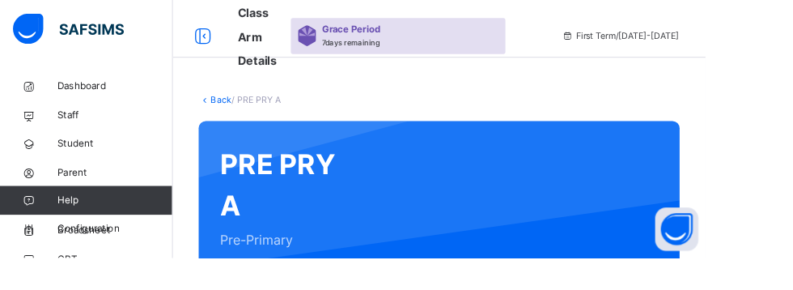
click at [239, 112] on link "Back" at bounding box center [248, 112] width 23 height 12
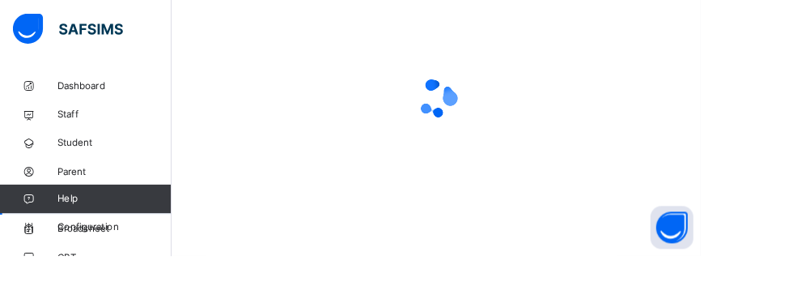
scroll to position [110, 0]
